Goal: Task Accomplishment & Management: Use online tool/utility

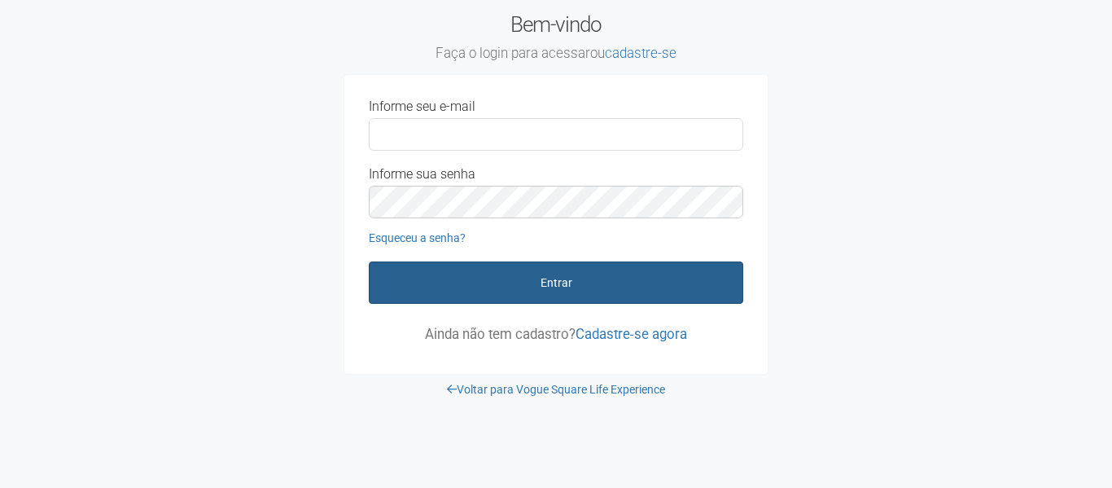
type input "**********"
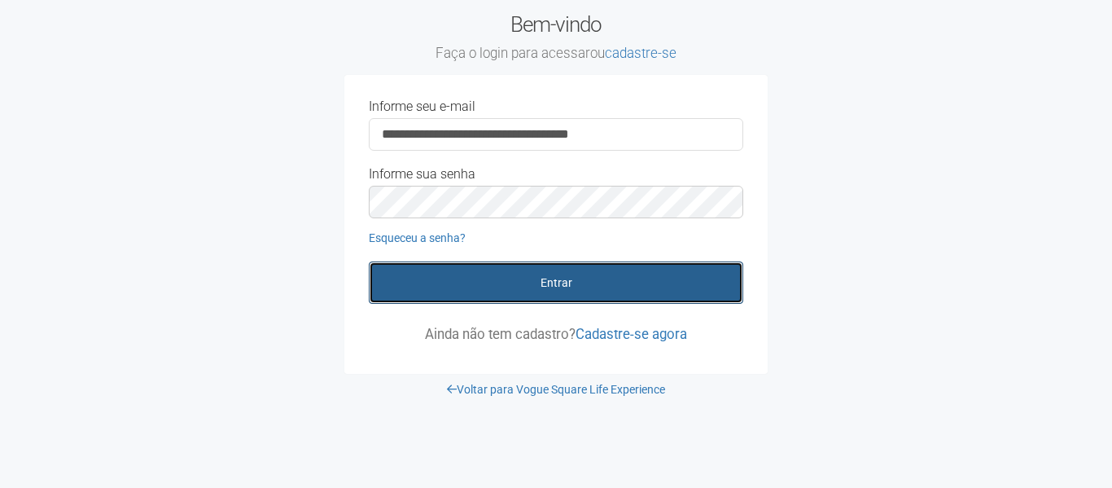
click at [501, 292] on button "Entrar" at bounding box center [556, 282] width 375 height 42
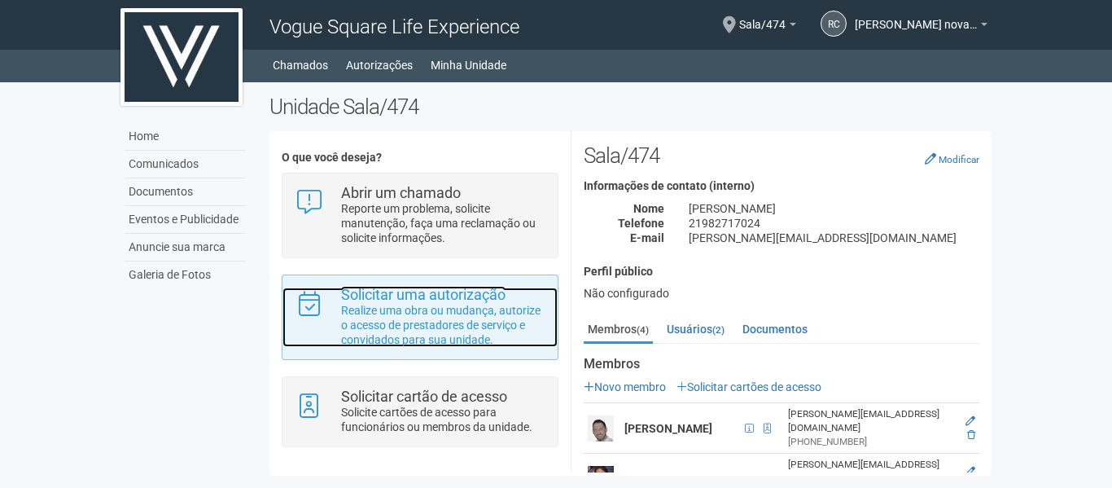
click at [491, 309] on p "Realize uma obra ou mudança, autorize o acesso de prestadores de serviço e conv…" at bounding box center [443, 325] width 204 height 44
